Goal: Information Seeking & Learning: Check status

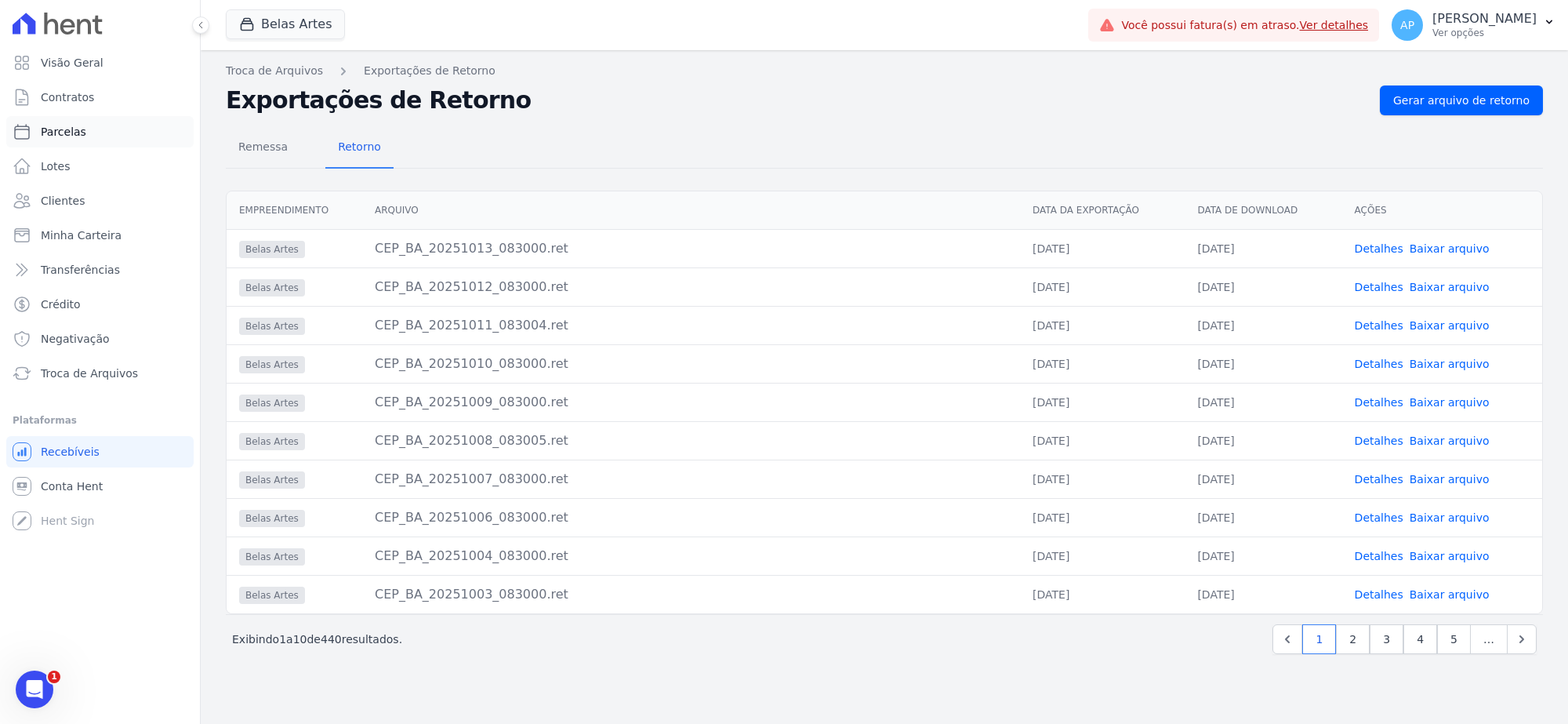
click at [79, 127] on span "Parcelas" at bounding box center [63, 131] width 45 height 15
select select
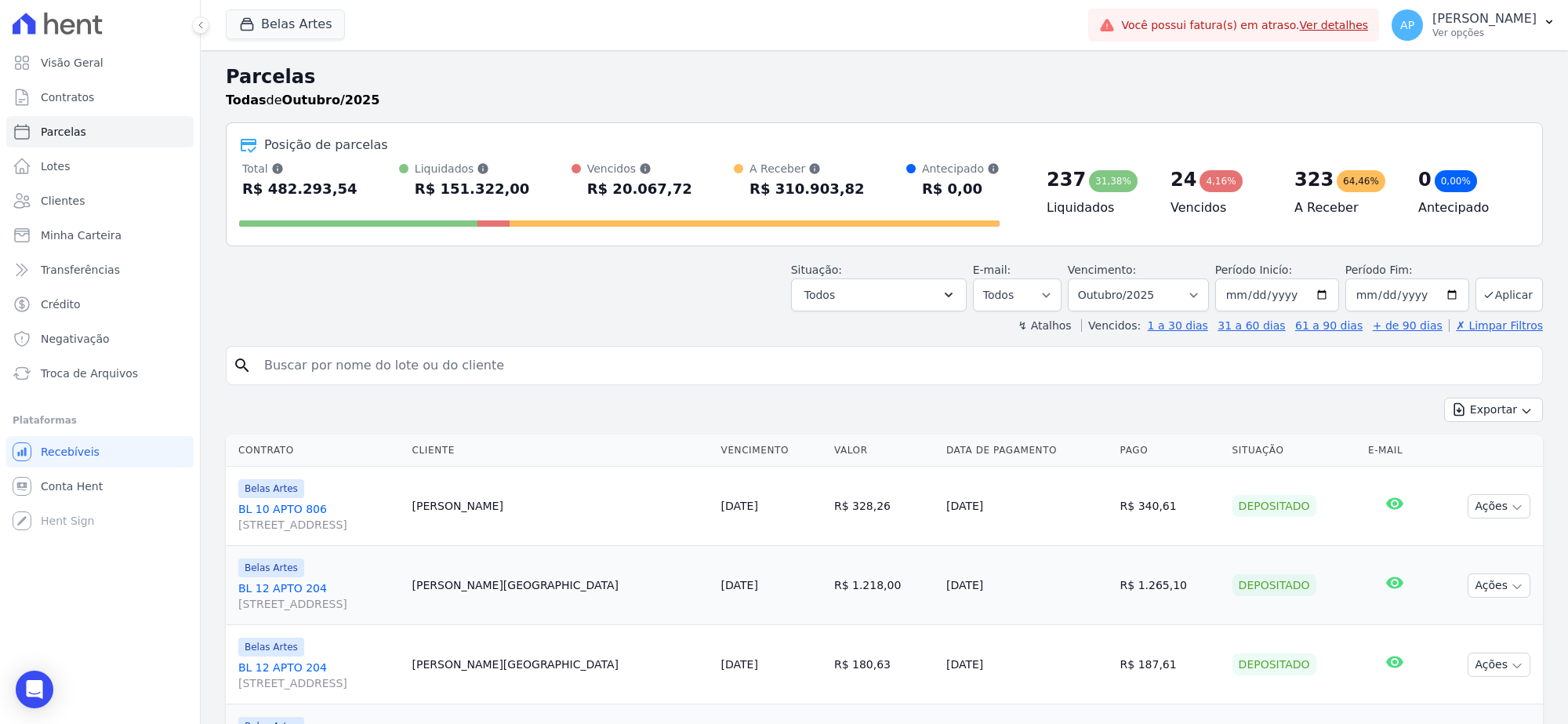
click at [583, 367] on input "search" at bounding box center [895, 365] width 1281 height 32
paste input "[PERSON_NAME]"
type input "[PERSON_NAME]"
select select
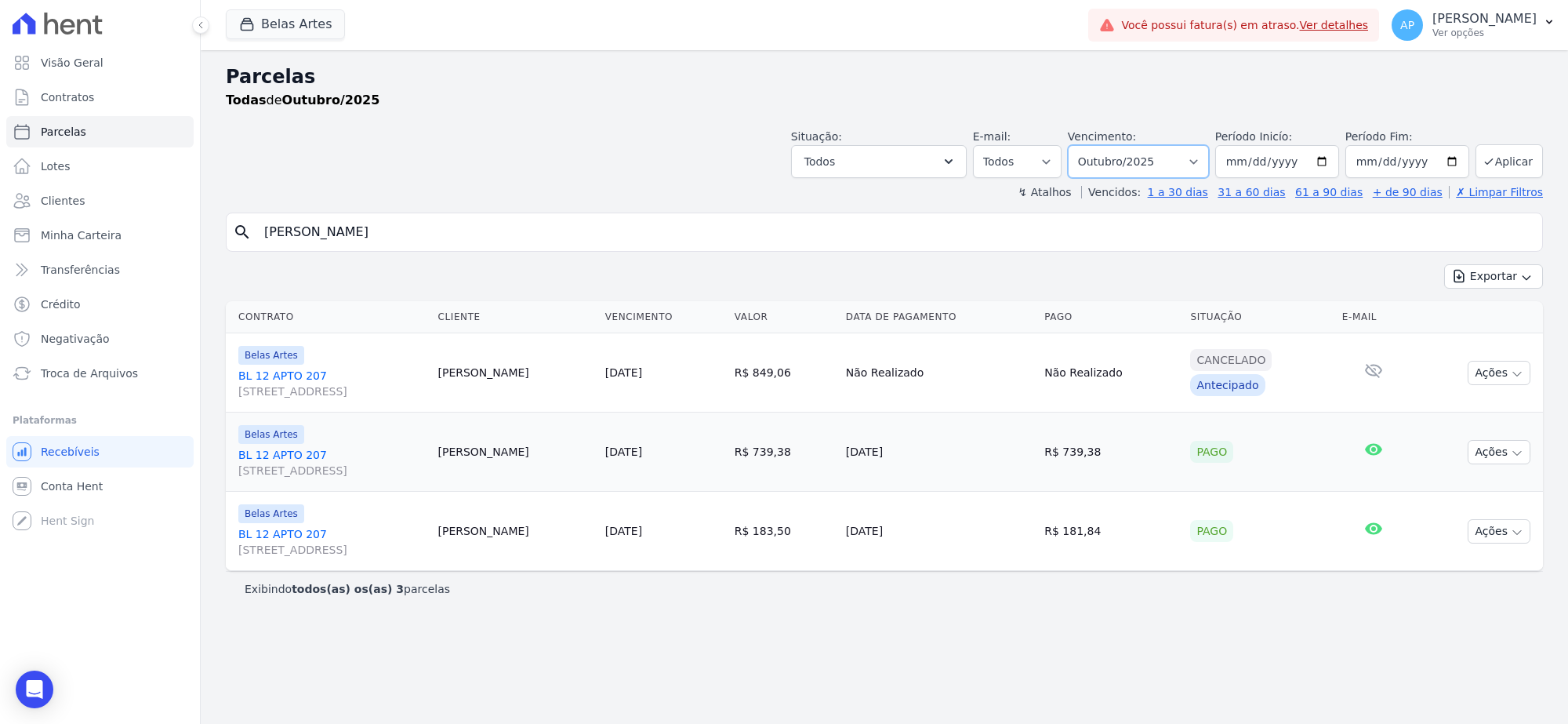
click at [1146, 147] on select "Filtrar por período ──────── Todos os meses Setembro/2022 Outubro/2022 Novembro…" at bounding box center [1139, 161] width 141 height 33
select select "09/2025"
click at [1087, 145] on select "Filtrar por período ──────── Todos os meses Setembro/2022 Outubro/2022 Novembro…" at bounding box center [1139, 161] width 141 height 33
select select
click at [1123, 166] on select "Filtrar por período ──────── Todos os meses Setembro/2022 Outubro/2022 Novembro…" at bounding box center [1139, 161] width 141 height 33
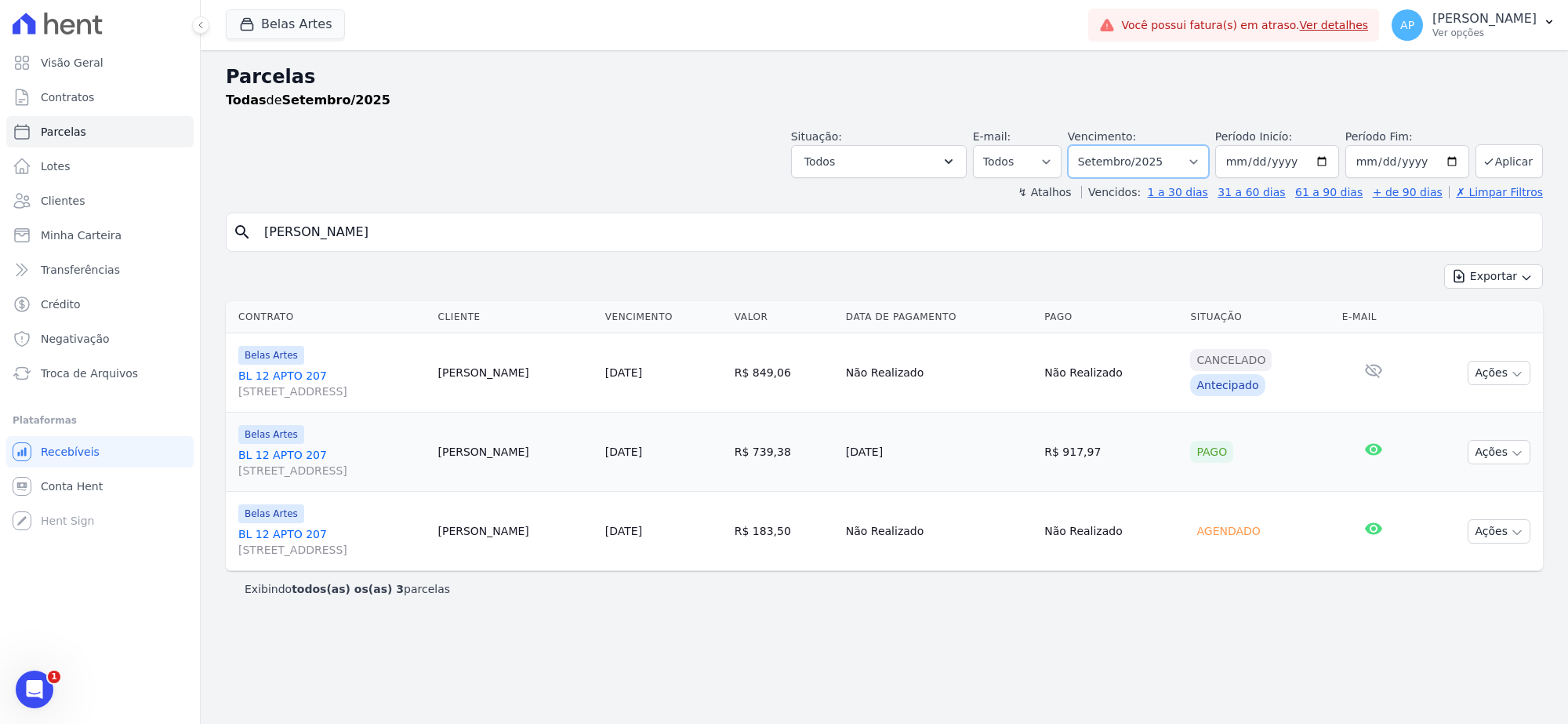
select select "07/2025"
click at [1087, 145] on select "Filtrar por período ──────── Todos os meses Setembro/2022 Outubro/2022 Novembro…" at bounding box center [1139, 161] width 141 height 33
select select
click at [1154, 151] on select "Filtrar por período ──────── Todos os meses Setembro/2022 Outubro/2022 Novembro…" at bounding box center [1139, 161] width 141 height 33
select select "04/2025"
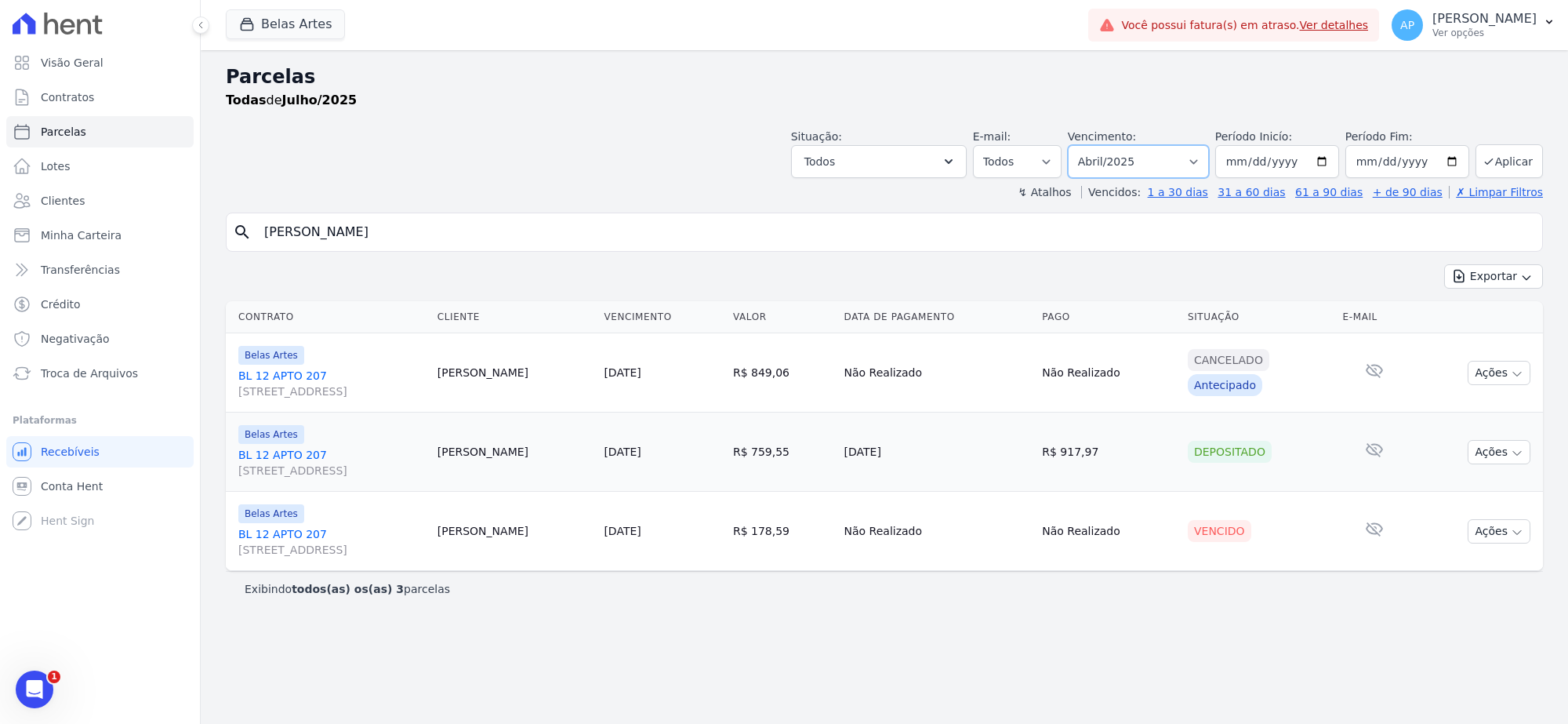
click at [1087, 145] on select "Filtrar por período ──────── Todos os meses Setembro/2022 Outubro/2022 Novembro…" at bounding box center [1139, 161] width 141 height 33
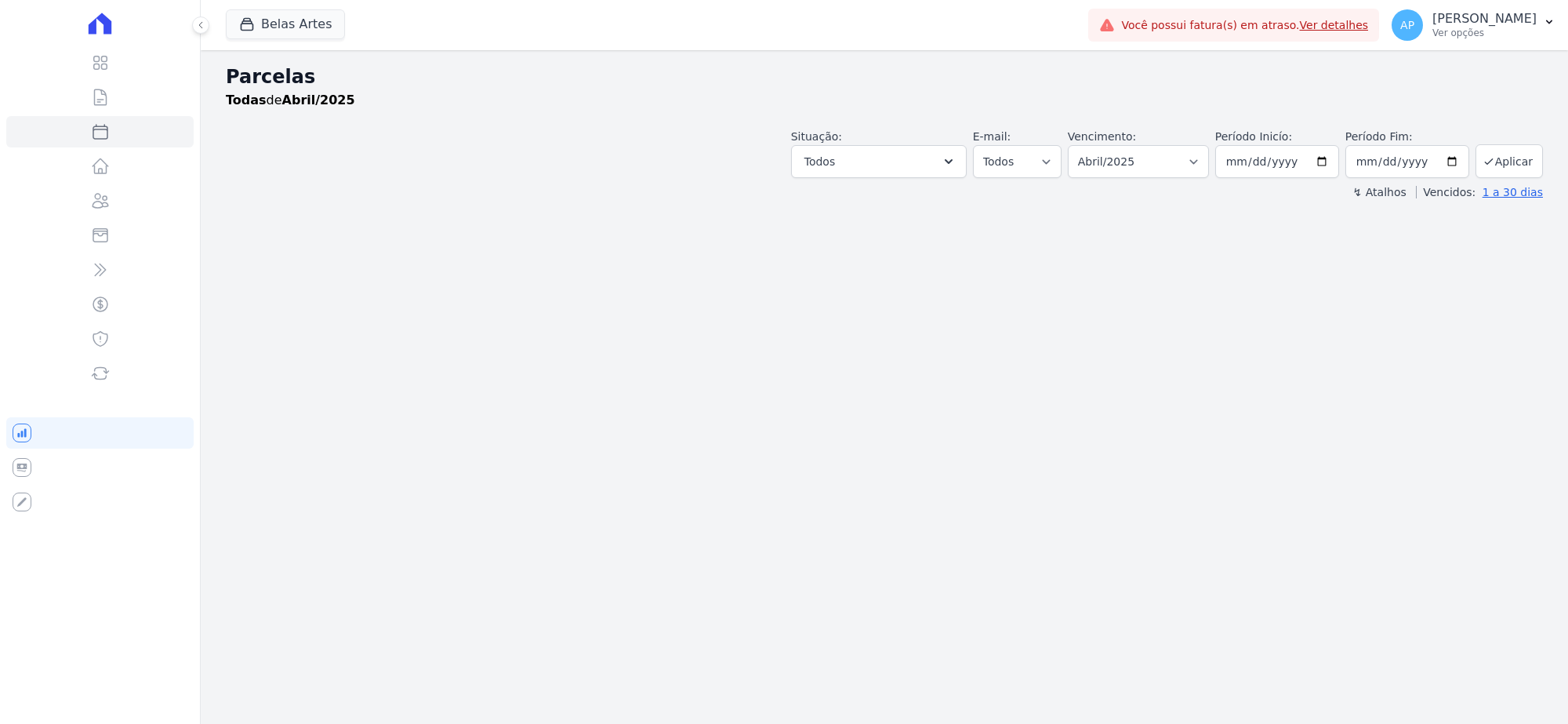
select select
